Goal: Find specific page/section: Find specific page/section

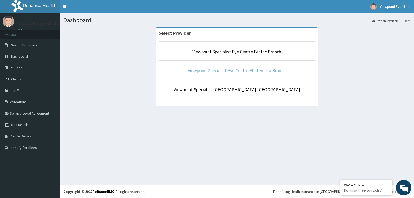
click at [239, 71] on link "Viewpoint Specialist Eye Centre Ebutemeta Branch" at bounding box center [237, 70] width 98 height 6
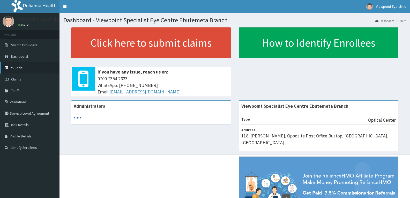
click at [19, 70] on link "PA Code" at bounding box center [29, 67] width 59 height 11
